Goal: Find specific page/section: Find specific page/section

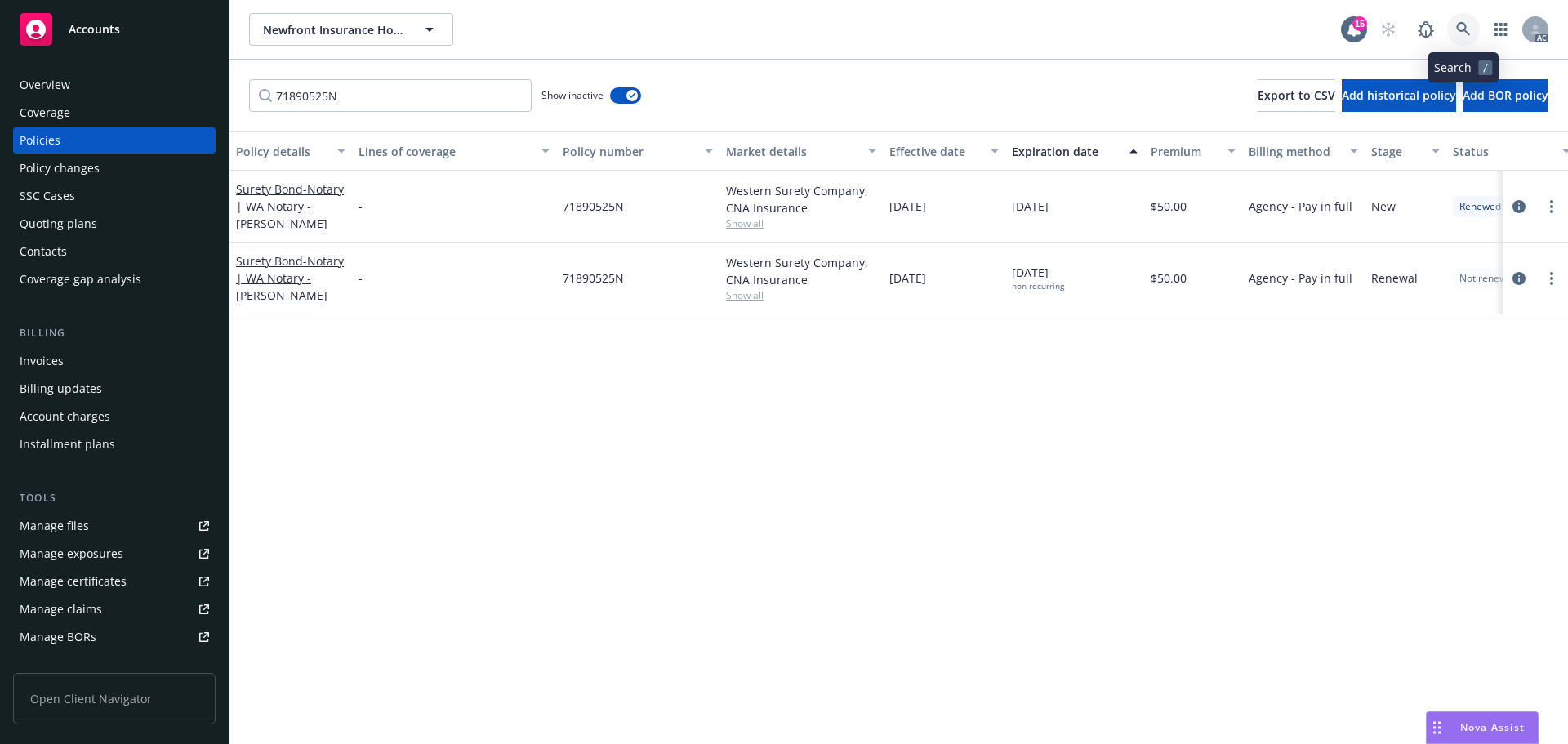
click at [1467, 28] on icon at bounding box center [1463, 29] width 15 height 15
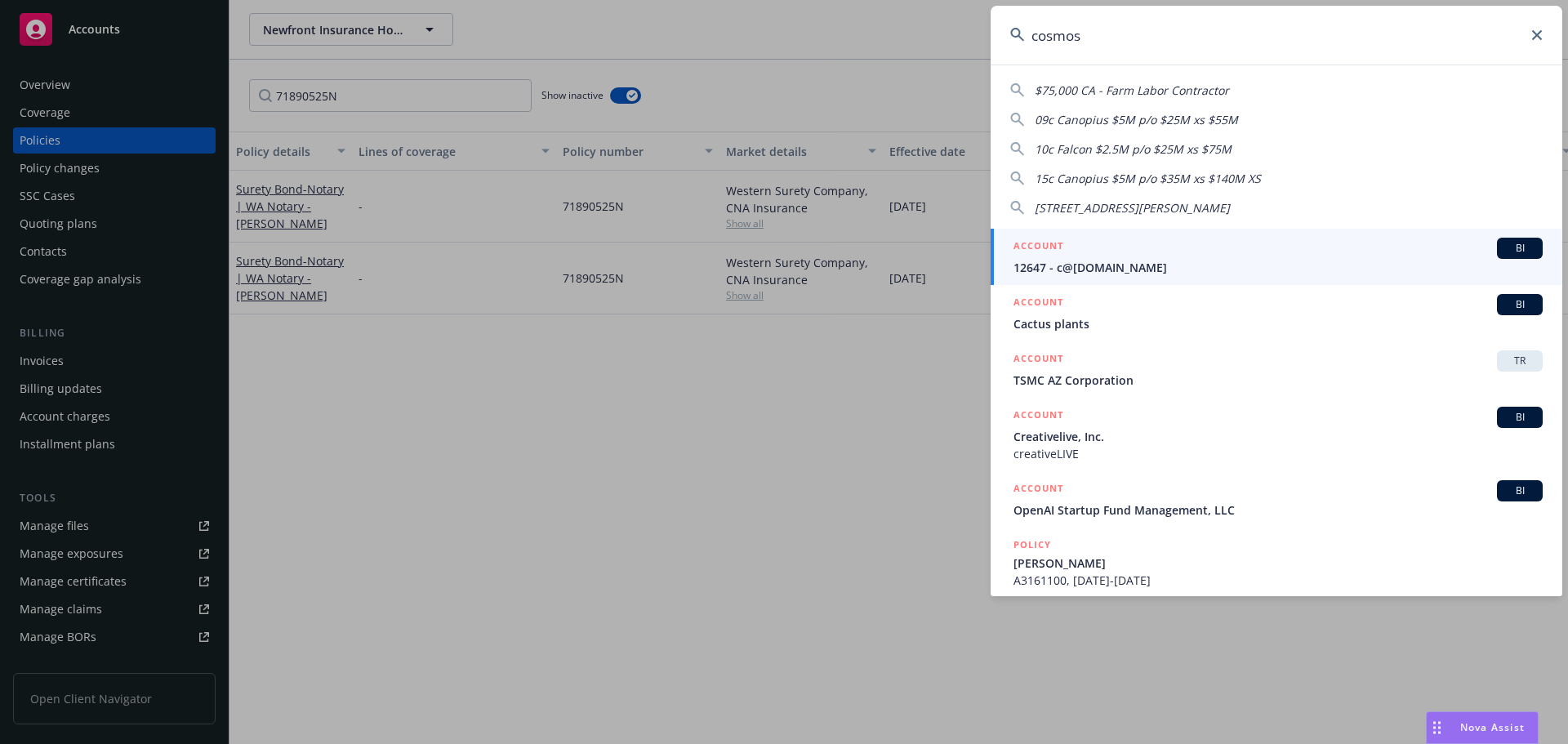
type input "cosmose"
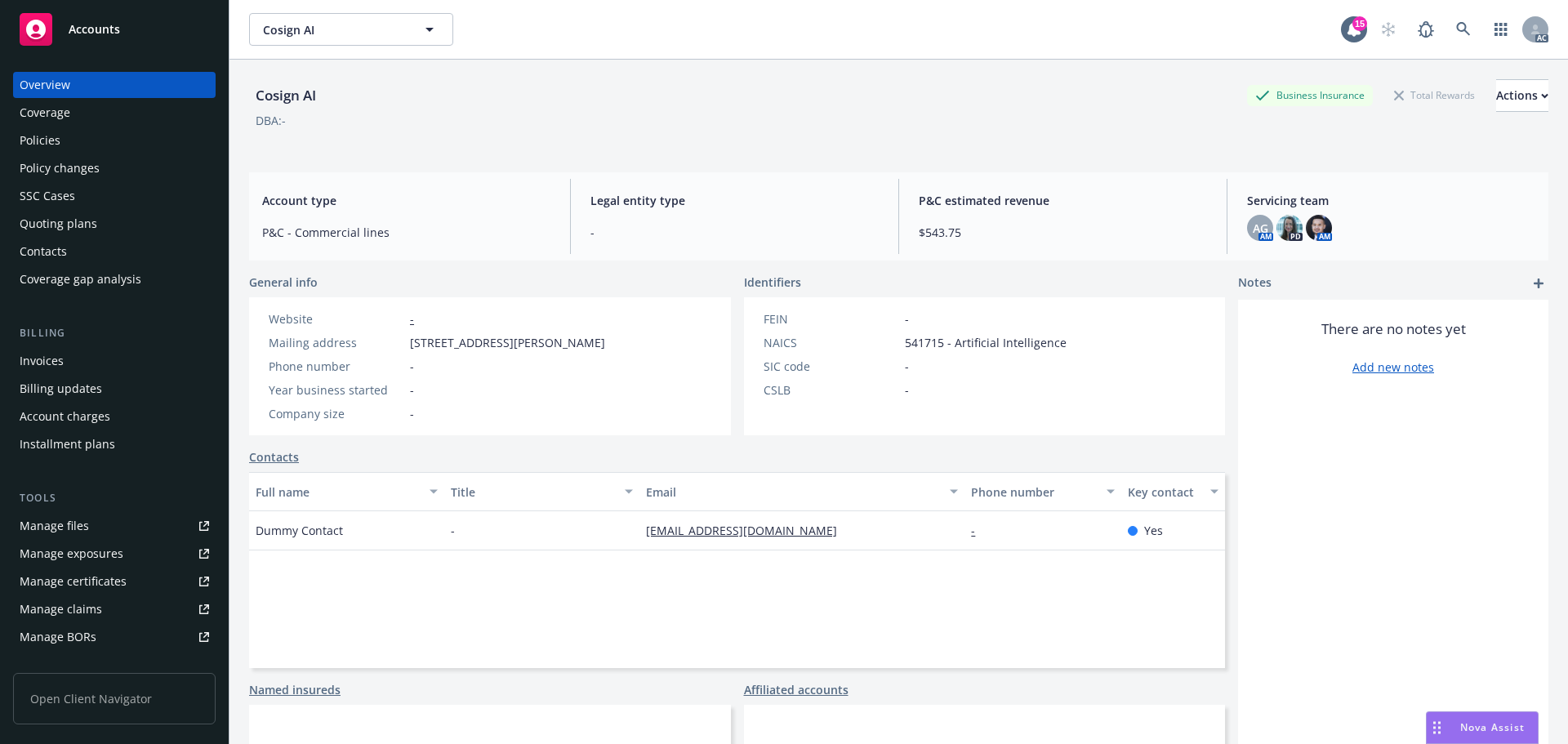
click at [43, 360] on div "Invoices" at bounding box center [41, 361] width 44 height 26
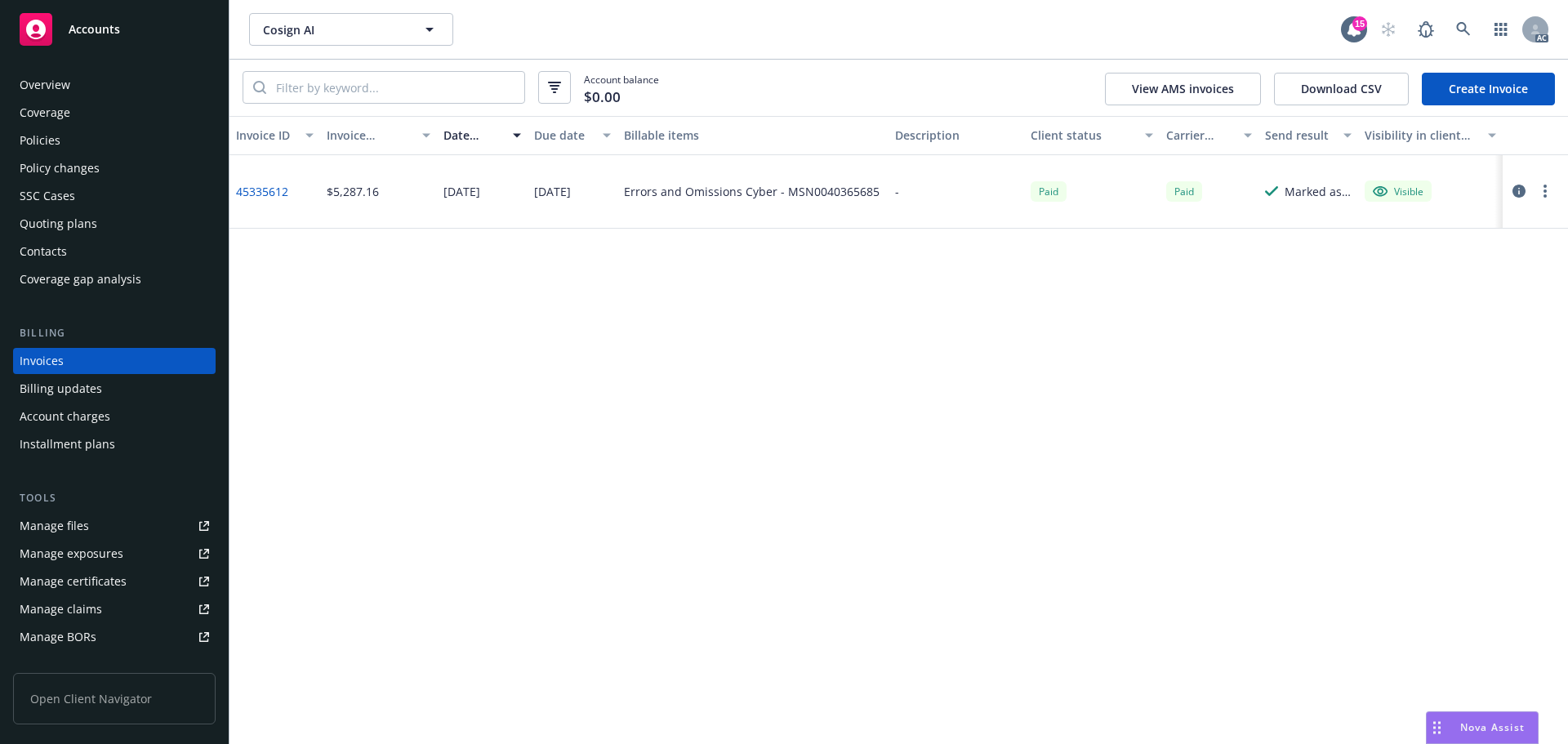
click at [51, 140] on div "Policies" at bounding box center [39, 140] width 41 height 26
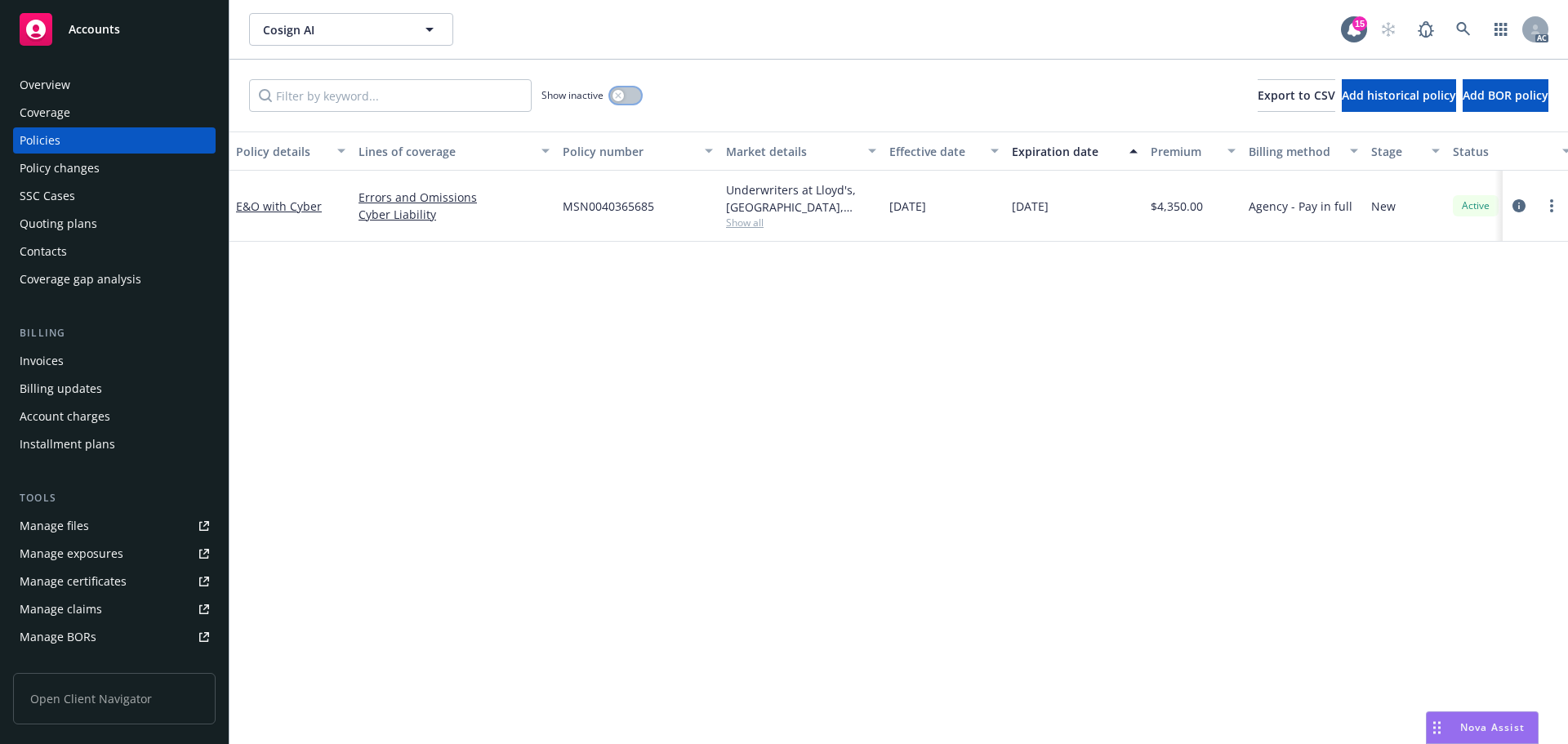
click at [631, 93] on button "button" at bounding box center [625, 96] width 31 height 16
click at [95, 359] on div "Invoices" at bounding box center [114, 361] width 190 height 26
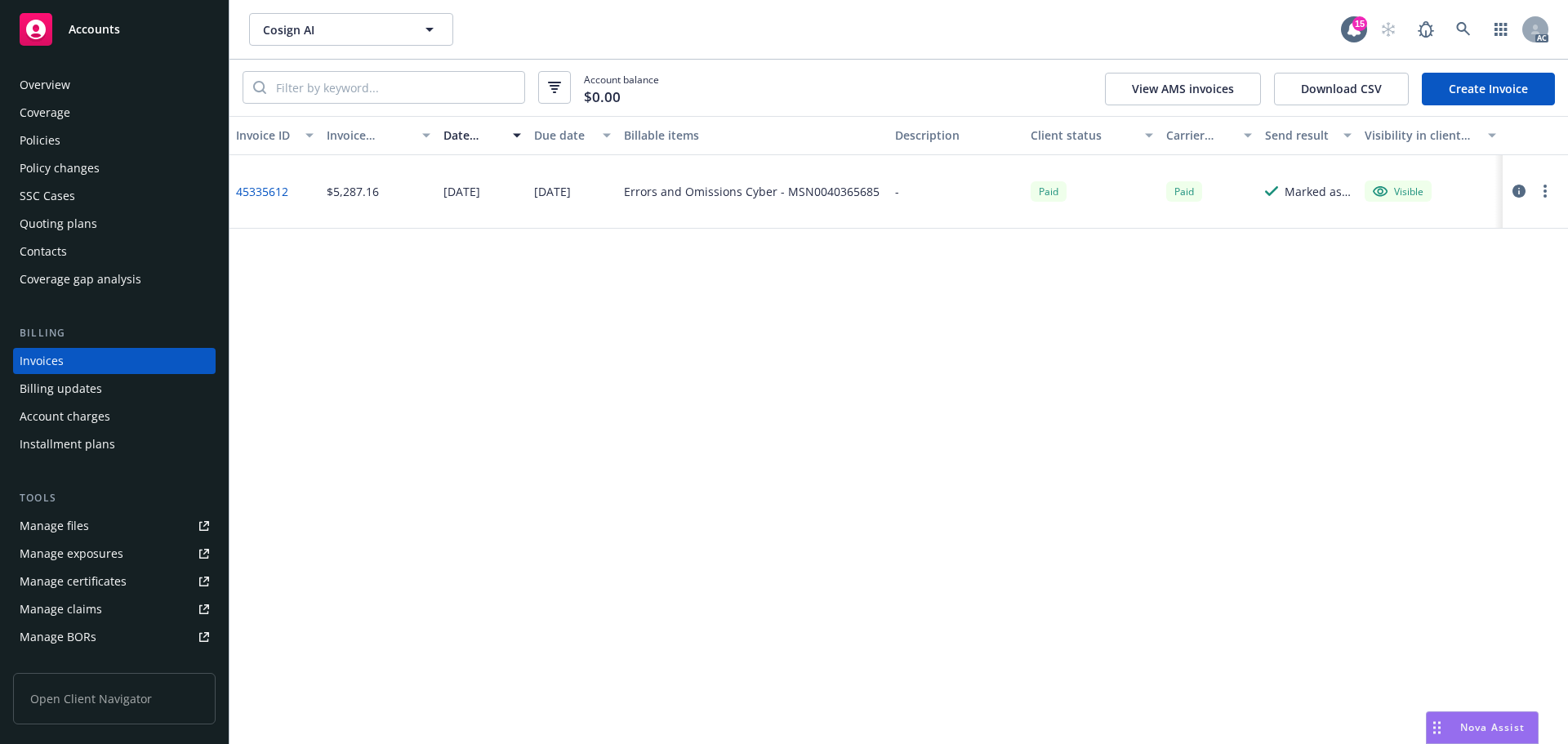
click at [1176, 429] on div "Invoice ID Invoice amount Date issued Due date Billable items Description Clien…" at bounding box center [899, 429] width 1338 height 628
